Goal: Task Accomplishment & Management: Manage account settings

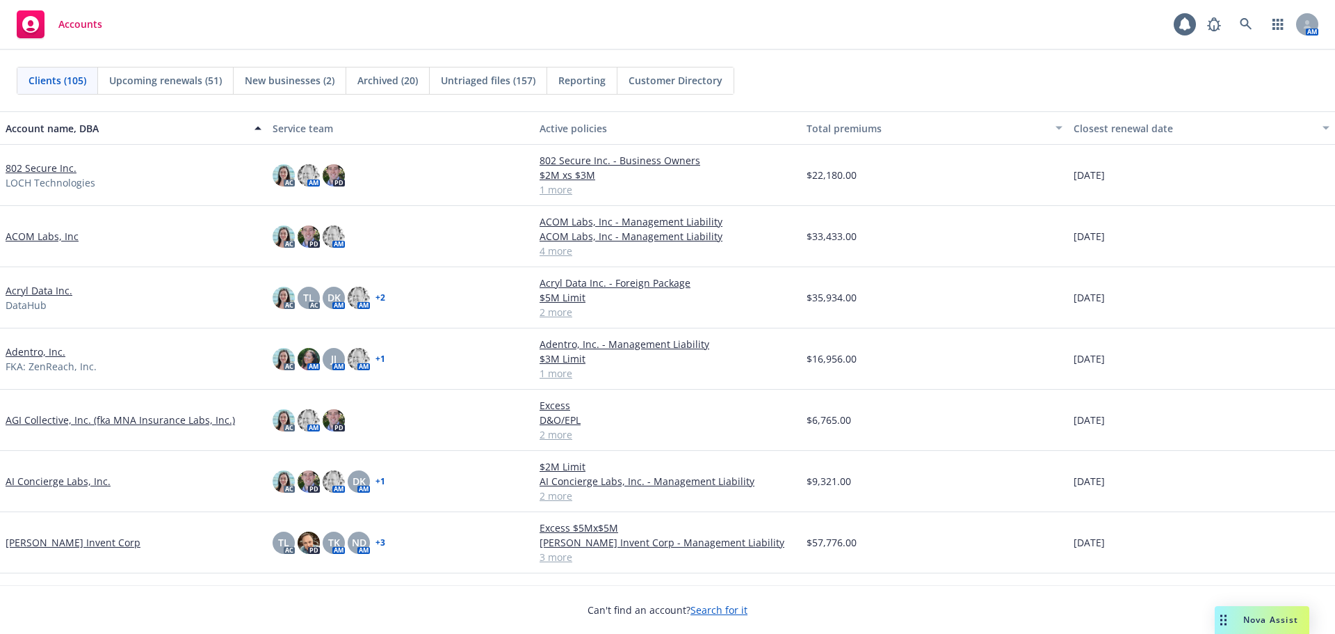
click at [45, 168] on link "802 Secure Inc." at bounding box center [41, 168] width 71 height 15
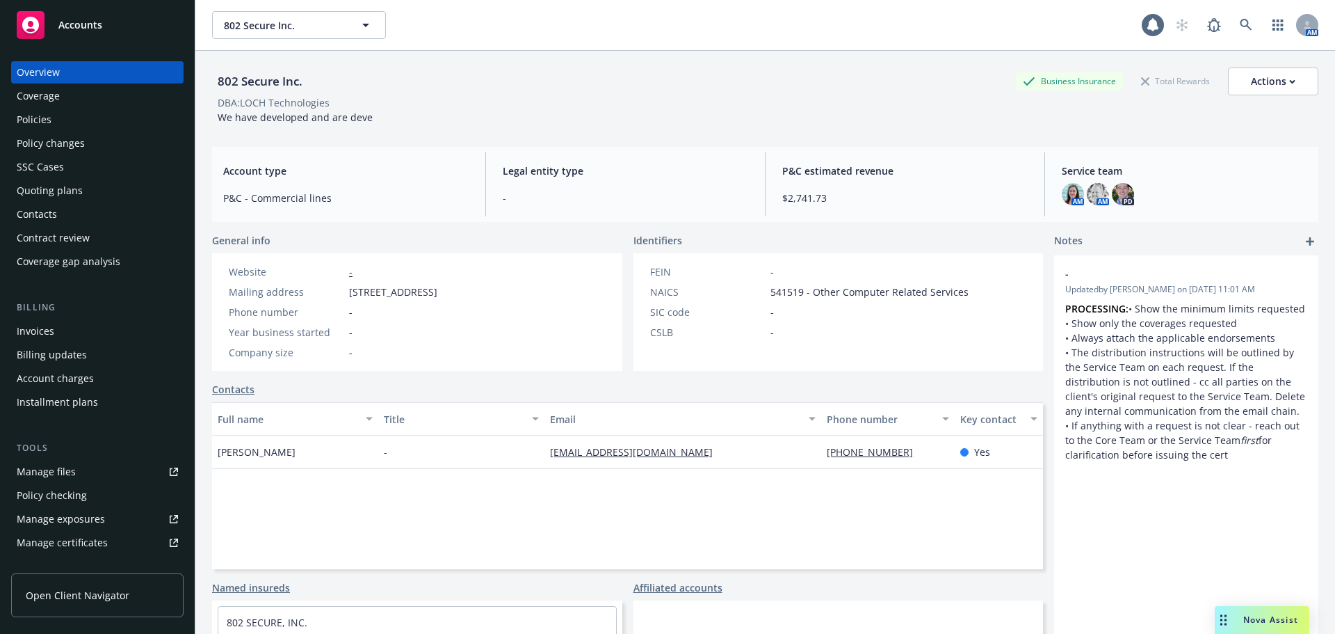
click at [44, 465] on div "Manage files" at bounding box center [46, 471] width 59 height 22
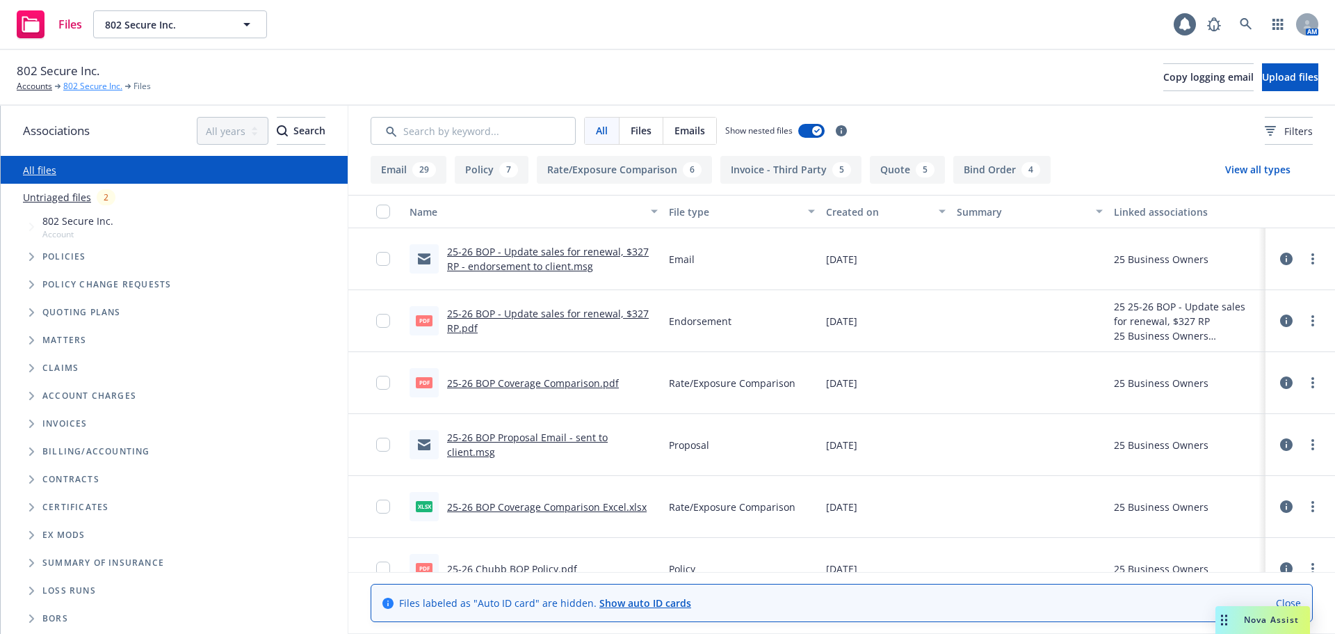
click at [93, 88] on link "802 Secure Inc." at bounding box center [92, 86] width 59 height 13
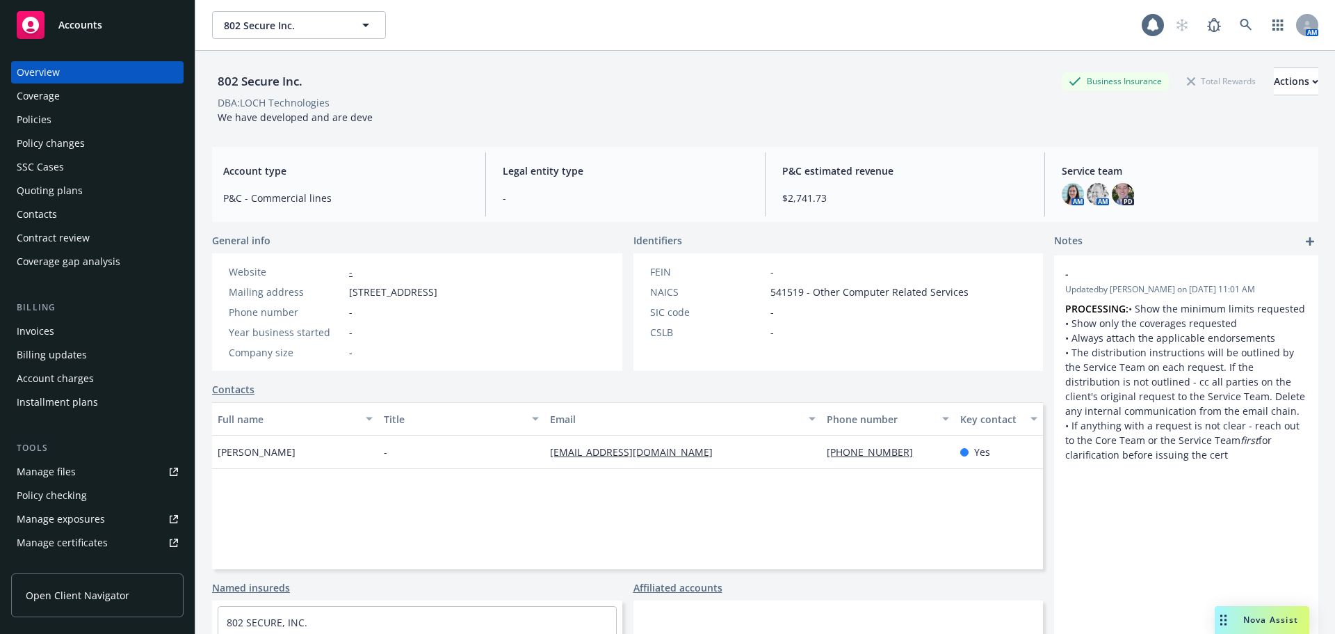
click at [81, 468] on link "Manage files" at bounding box center [97, 471] width 172 height 22
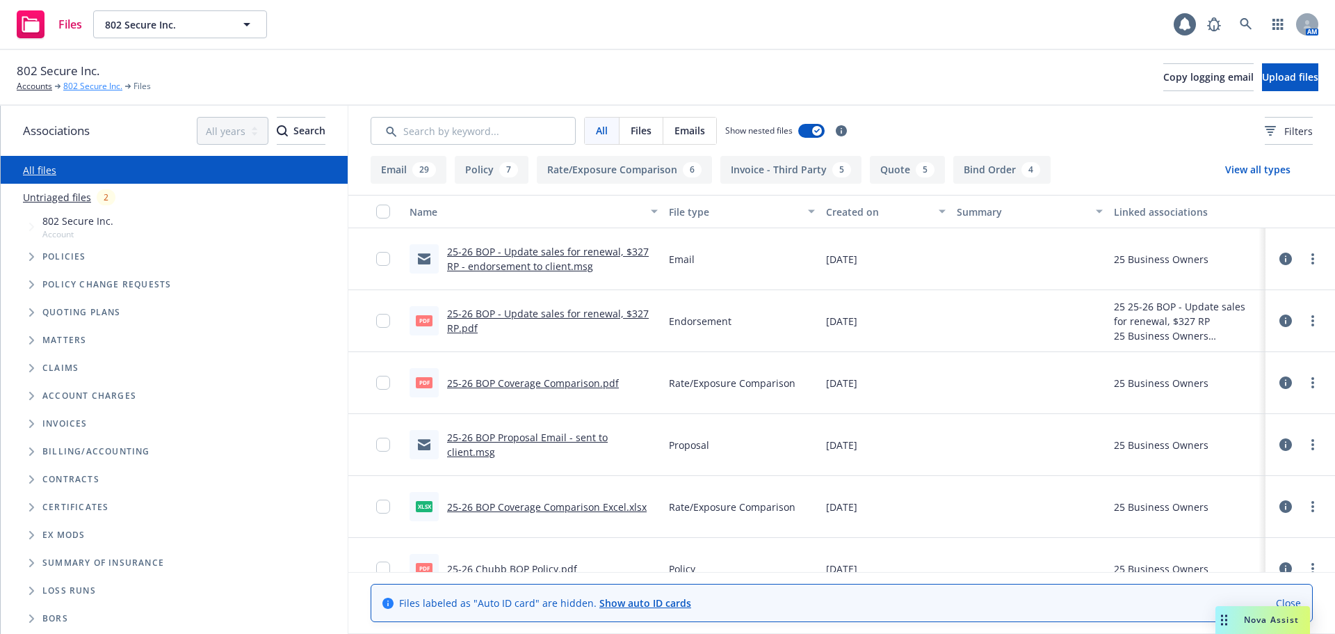
click at [99, 88] on link "802 Secure Inc." at bounding box center [92, 86] width 59 height 13
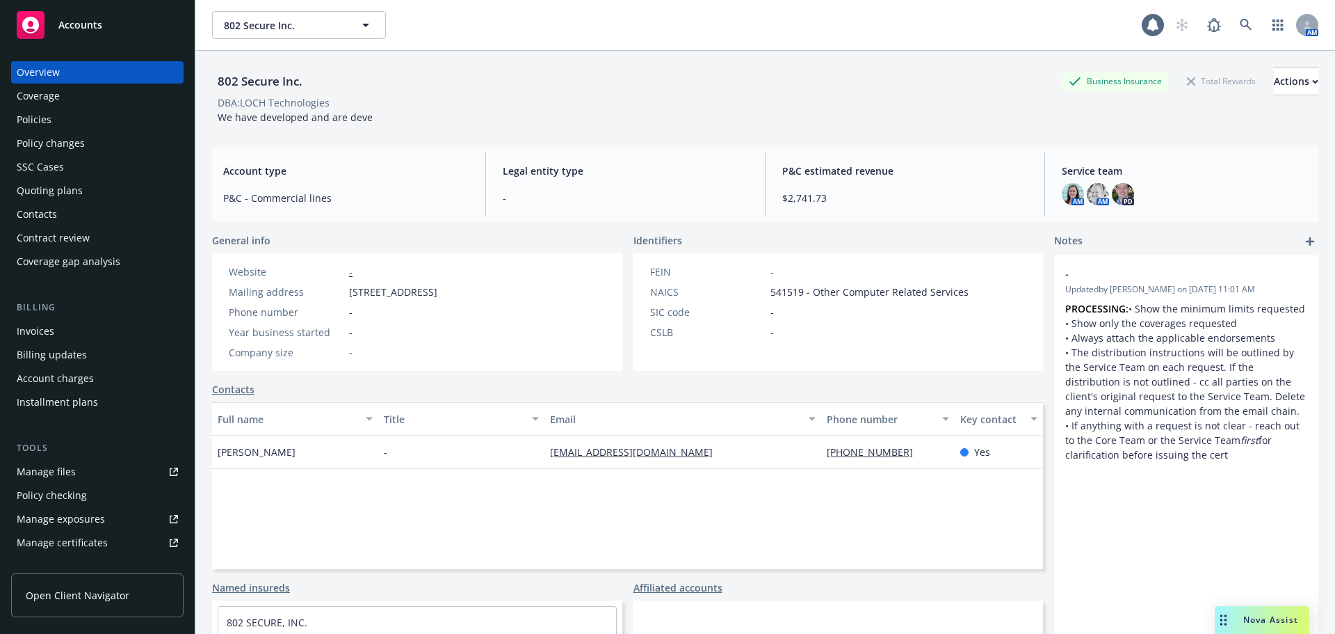
click at [92, 480] on link "Manage files" at bounding box center [97, 471] width 172 height 22
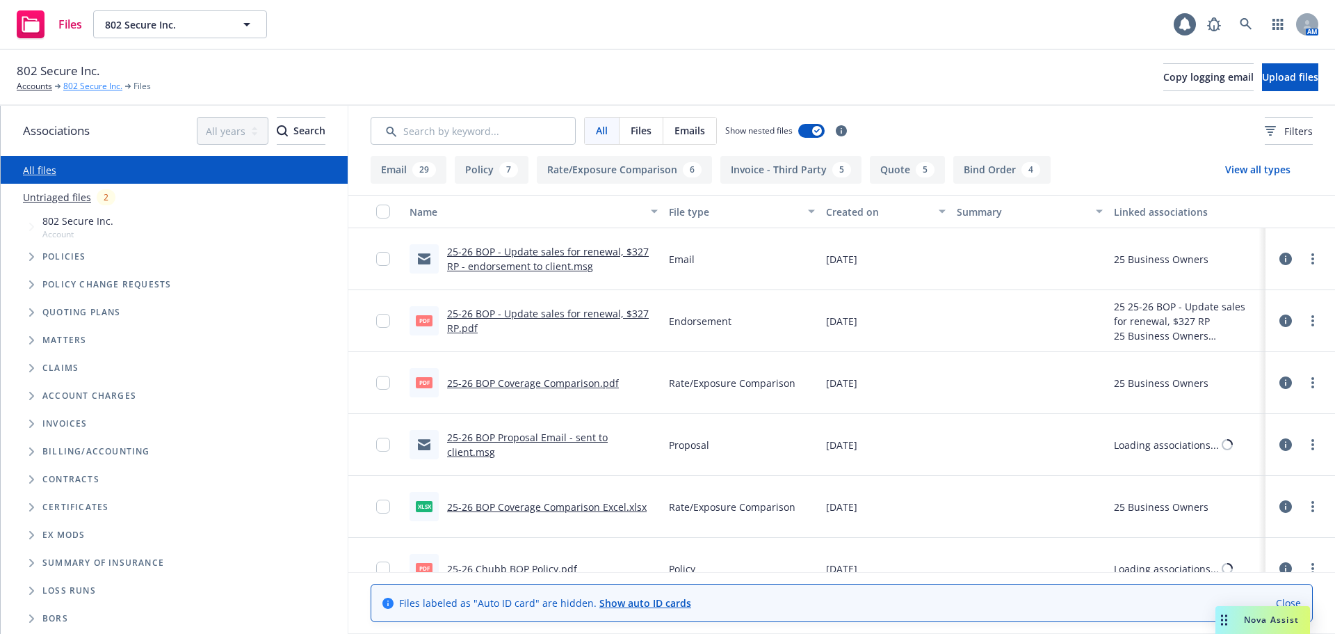
click at [100, 90] on link "802 Secure Inc." at bounding box center [92, 86] width 59 height 13
